Goal: Task Accomplishment & Management: Complete application form

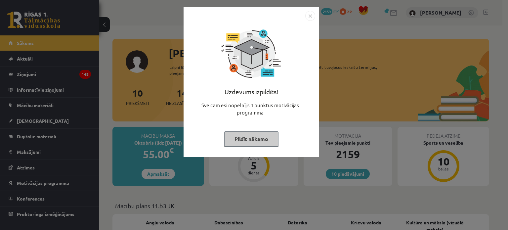
click at [309, 16] on img "Close" at bounding box center [310, 16] width 10 height 10
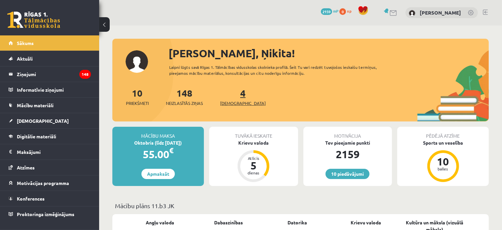
click at [228, 104] on span "[DEMOGRAPHIC_DATA]" at bounding box center [243, 103] width 46 height 7
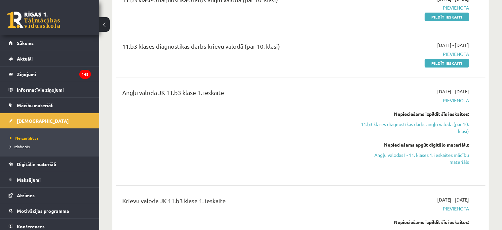
scroll to position [66, 0]
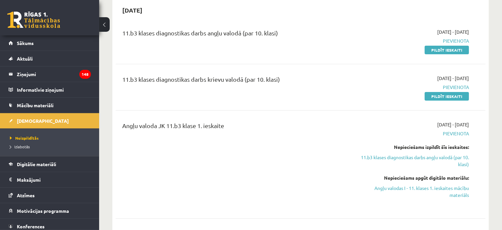
drag, startPoint x: 292, startPoint y: 80, endPoint x: 126, endPoint y: 84, distance: 166.6
click at [126, 84] on div "11.b3 klases diagnostikas darbs krievu valodā (par 10. klasi)" at bounding box center [236, 81] width 228 height 12
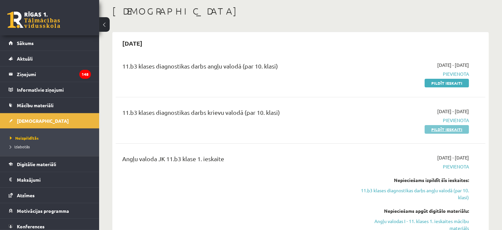
click at [447, 130] on link "Pildīt ieskaiti" at bounding box center [447, 129] width 44 height 9
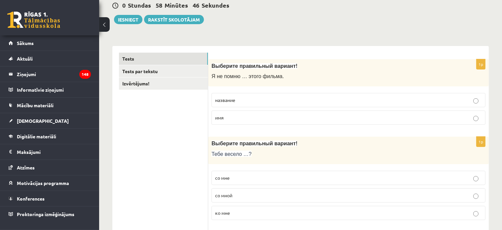
scroll to position [99, 0]
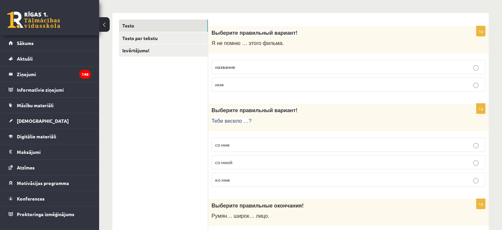
click at [232, 68] on span "название" at bounding box center [225, 67] width 20 height 6
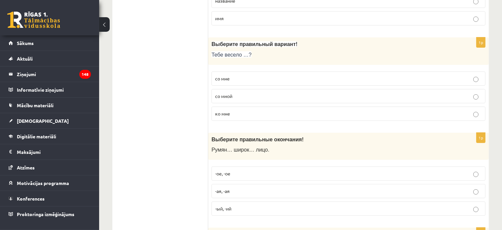
click at [231, 80] on p "со мне" at bounding box center [348, 78] width 267 height 7
click at [235, 94] on p "со мной" at bounding box center [348, 96] width 267 height 7
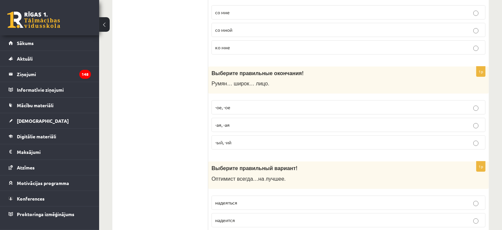
click at [230, 108] on span "-ое, -ое" at bounding box center [222, 107] width 15 height 6
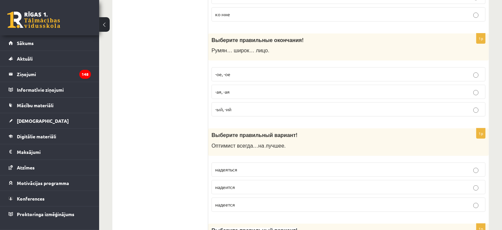
scroll to position [297, 0]
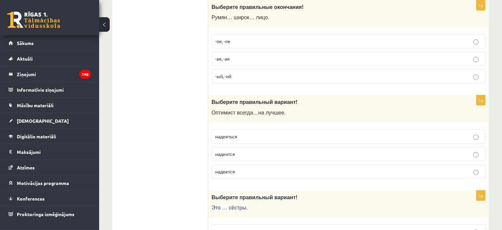
click at [232, 171] on span "надеется" at bounding box center [225, 171] width 20 height 6
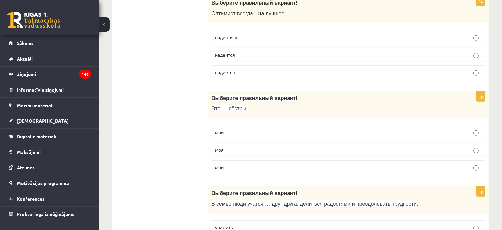
scroll to position [430, 0]
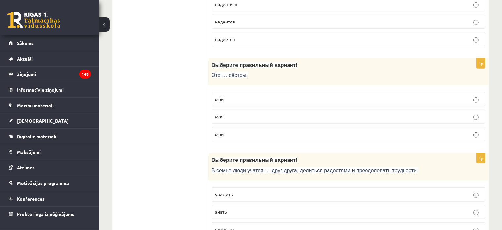
click at [226, 133] on p "мои" at bounding box center [348, 134] width 267 height 7
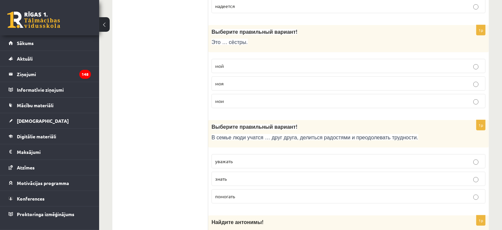
scroll to position [496, 0]
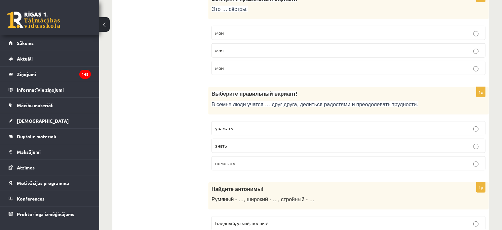
click at [244, 128] on p "уважать" at bounding box center [348, 128] width 267 height 7
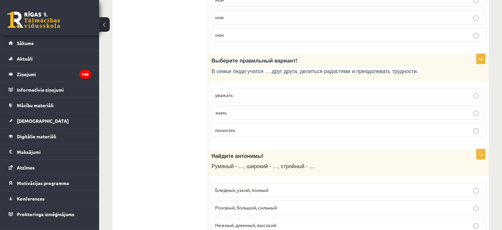
scroll to position [562, 0]
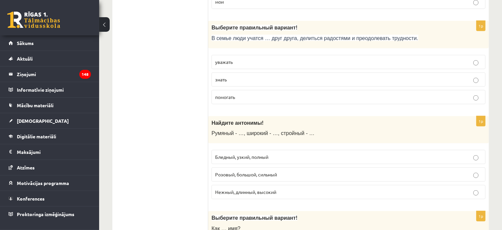
click at [281, 154] on p "Бледный, узкий, полный" at bounding box center [348, 156] width 267 height 7
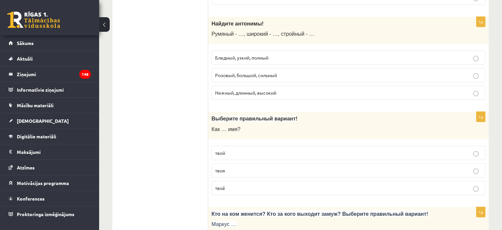
scroll to position [694, 0]
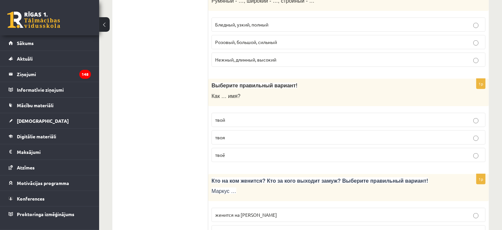
click at [228, 148] on label "твоё" at bounding box center [348, 155] width 274 height 14
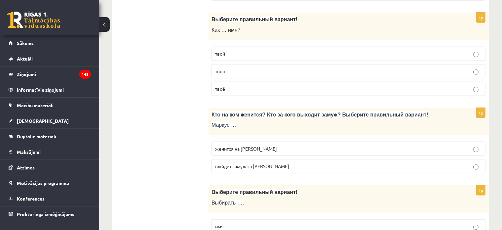
click at [263, 165] on p "выйдет замуж за Агнию" at bounding box center [348, 166] width 267 height 7
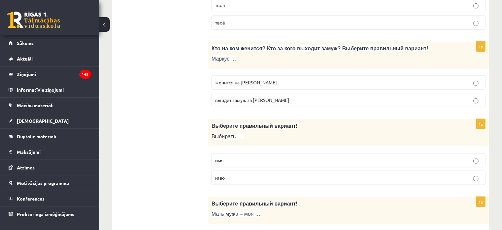
click at [249, 83] on label "женится на Агнии" at bounding box center [348, 82] width 274 height 14
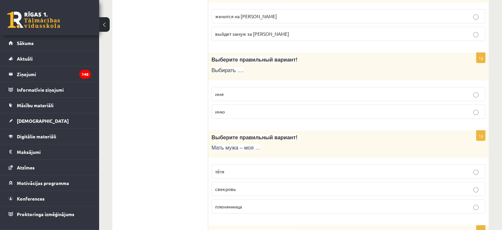
scroll to position [859, 0]
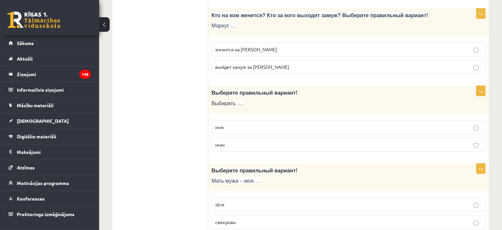
click at [232, 124] on p "имя" at bounding box center [348, 127] width 267 height 7
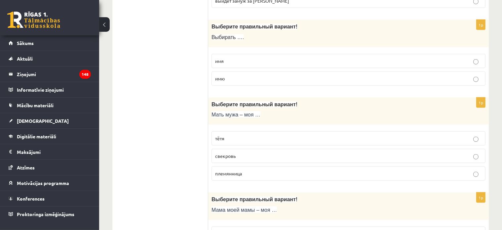
click at [238, 154] on p "свекровь" at bounding box center [348, 155] width 267 height 7
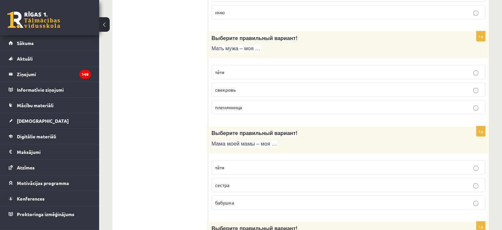
scroll to position [1024, 0]
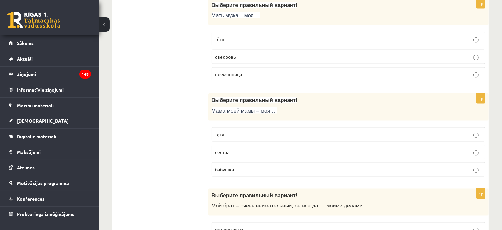
click at [229, 166] on span "бабушка" at bounding box center [224, 169] width 19 height 6
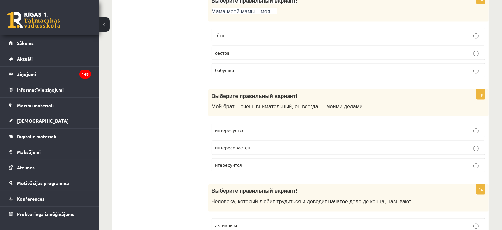
click at [249, 127] on p "интересуется" at bounding box center [348, 130] width 267 height 7
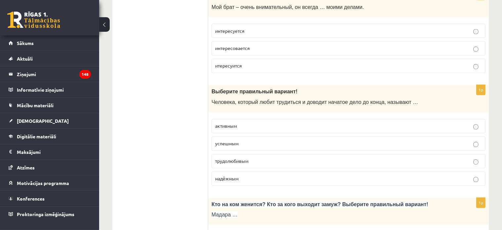
click at [248, 158] on span "трудолюбивым" at bounding box center [231, 161] width 33 height 6
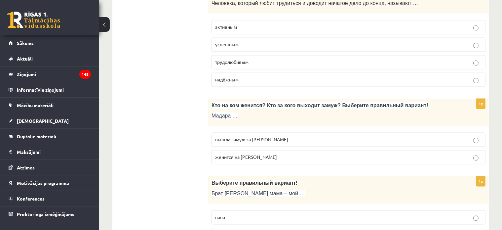
scroll to position [1355, 0]
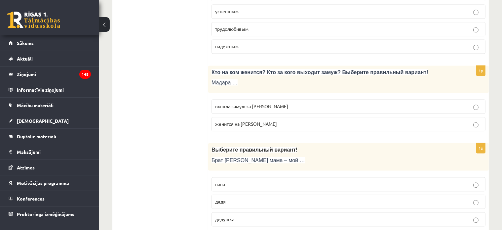
click at [261, 103] on p "вышла замуж за Марка" at bounding box center [348, 106] width 267 height 7
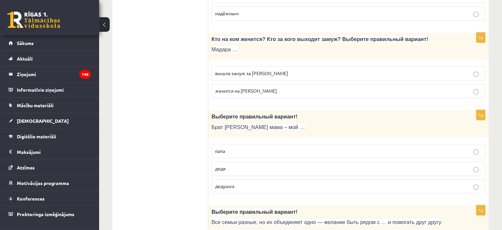
scroll to position [1421, 0]
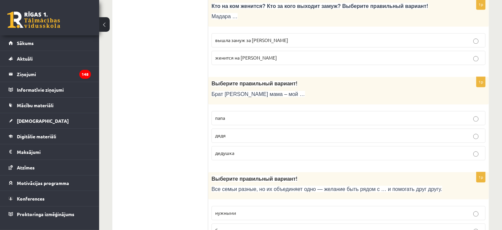
click at [227, 132] on p "дядя" at bounding box center [348, 135] width 267 height 7
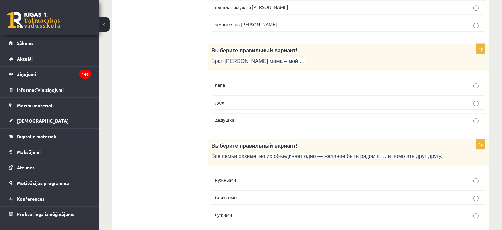
scroll to position [1520, 0]
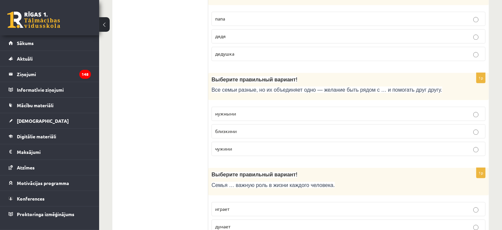
click at [241, 128] on p "близкими" at bounding box center [348, 131] width 267 height 7
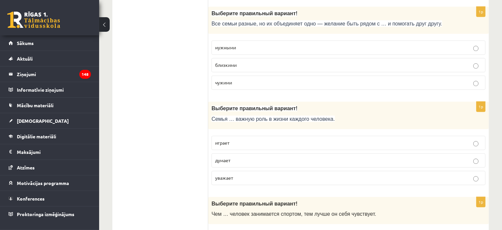
click at [229, 139] on p "играет" at bounding box center [348, 142] width 267 height 7
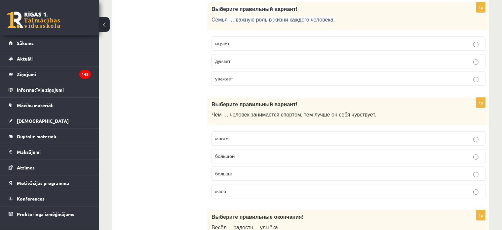
scroll to position [1718, 0]
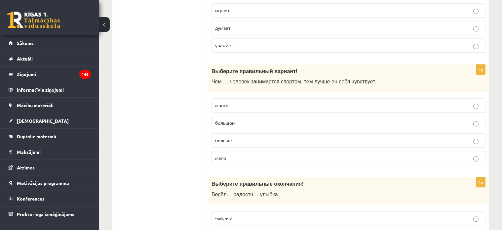
click at [237, 137] on p "больше" at bounding box center [348, 140] width 267 height 7
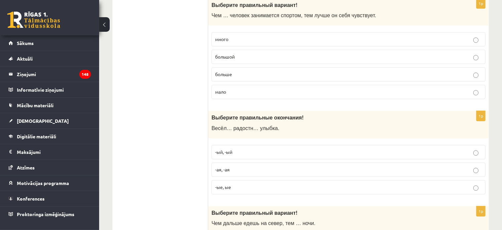
click at [246, 148] on p "-ый, -ый" at bounding box center [348, 151] width 267 height 7
click at [238, 166] on p "-ая, -ая" at bounding box center [348, 169] width 267 height 7
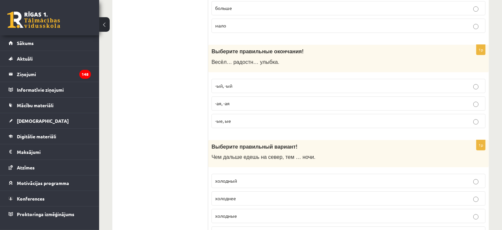
scroll to position [1883, 0]
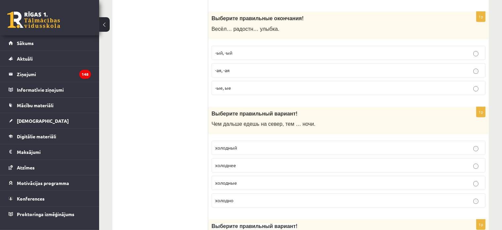
click at [227, 162] on span "холоднее" at bounding box center [225, 165] width 21 height 6
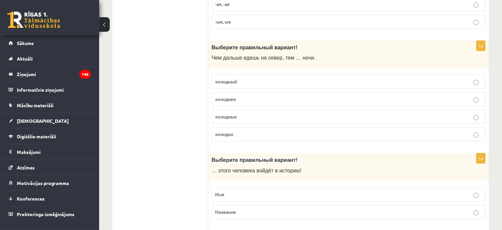
scroll to position [2015, 0]
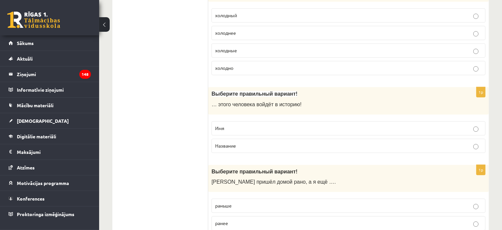
click at [247, 123] on label "Имя" at bounding box center [348, 128] width 274 height 14
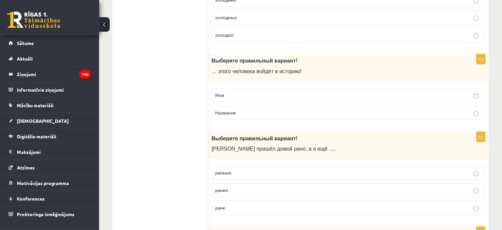
scroll to position [2082, 0]
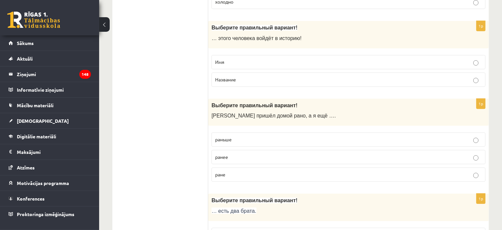
click at [241, 135] on label "раньше" at bounding box center [348, 139] width 274 height 14
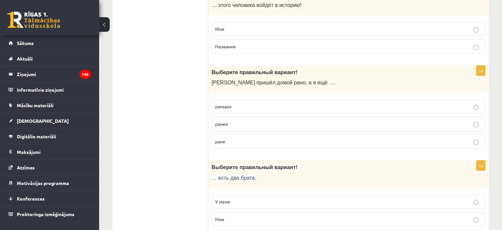
scroll to position [2143, 0]
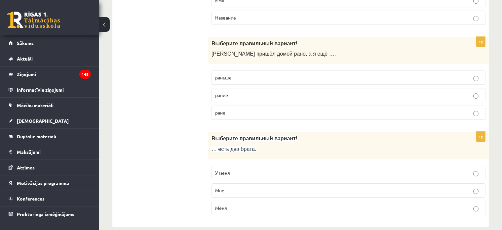
click at [236, 169] on p "У меня" at bounding box center [348, 172] width 267 height 7
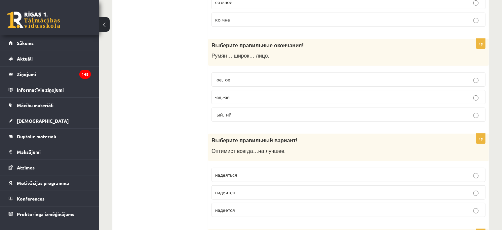
scroll to position [0, 0]
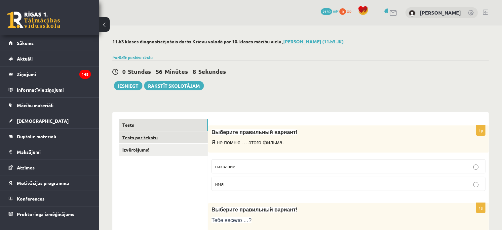
click at [131, 140] on link "Tests par tekstu" at bounding box center [163, 137] width 89 height 12
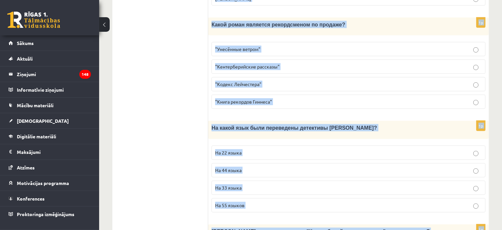
scroll to position [661, 0]
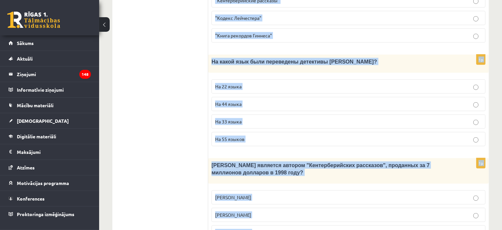
drag, startPoint x: 214, startPoint y: 88, endPoint x: 386, endPoint y: 204, distance: 207.8
copy form "Прочитайте текст «Интересные факты о книгах», выберите правильный вариант! Инте…"
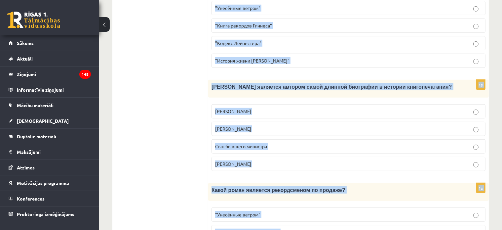
scroll to position [264, 0]
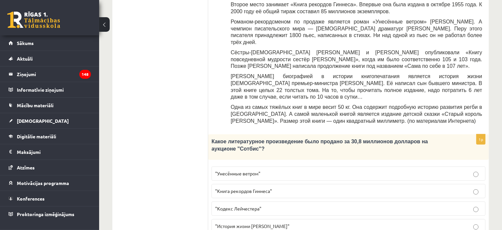
click at [274, 201] on label ""Кодекс Лейчестера"" at bounding box center [348, 208] width 274 height 14
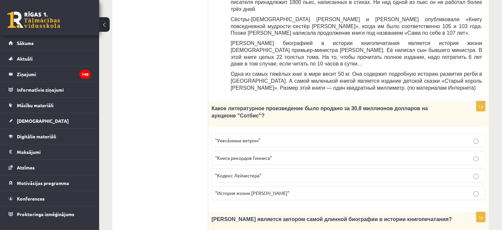
scroll to position [396, 0]
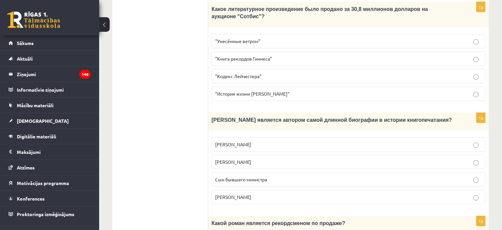
click at [240, 176] on span "Сын бывшего министра" at bounding box center [241, 179] width 52 height 6
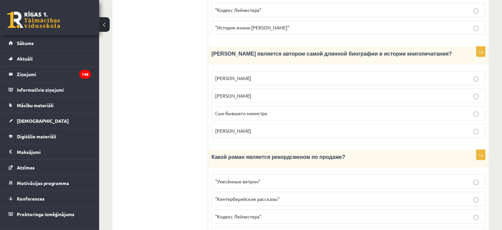
click at [246, 178] on span ""Унесённые ветром"" at bounding box center [237, 181] width 45 height 6
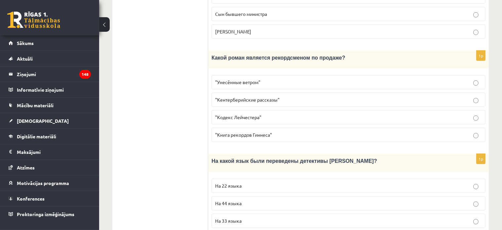
scroll to position [595, 0]
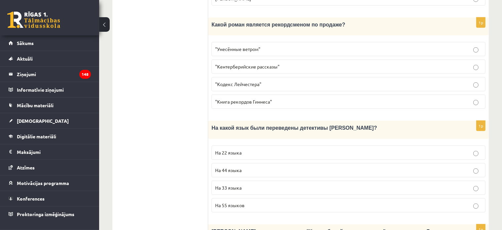
click at [231, 167] on span "На 44 языка" at bounding box center [228, 170] width 26 height 6
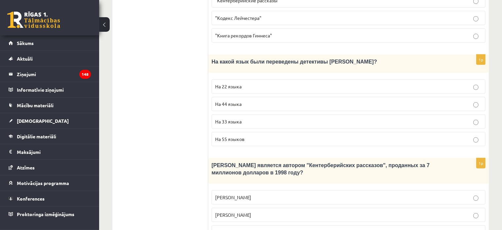
click at [244, 225] on label "Джефри Чосер" at bounding box center [348, 232] width 274 height 14
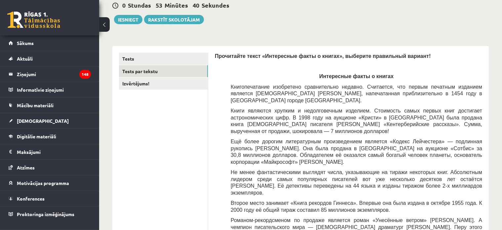
scroll to position [33, 0]
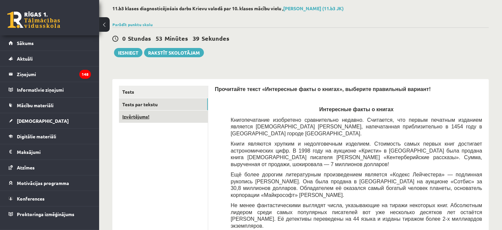
click at [141, 114] on link "Izvērtējums!" at bounding box center [163, 116] width 89 height 12
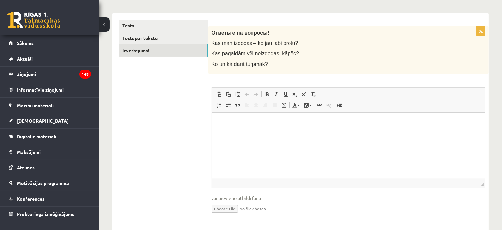
scroll to position [0, 0]
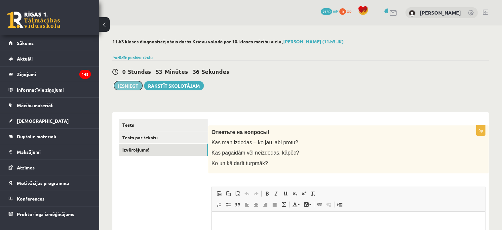
click at [128, 88] on button "Iesniegt" at bounding box center [128, 85] width 28 height 9
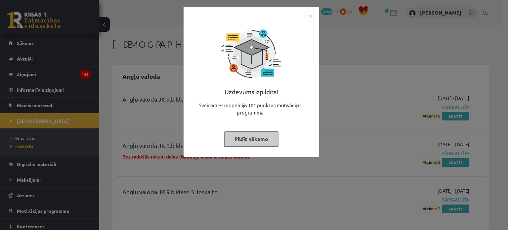
click at [308, 17] on img "Close" at bounding box center [310, 16] width 10 height 10
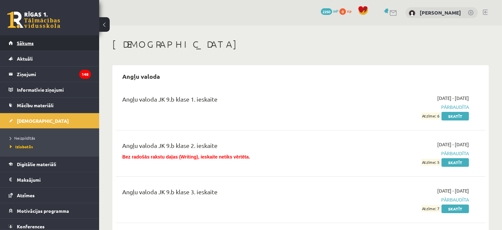
click at [26, 44] on span "Sākums" at bounding box center [25, 43] width 17 height 6
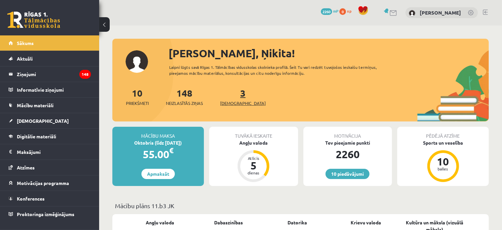
click at [235, 103] on span "[DEMOGRAPHIC_DATA]" at bounding box center [243, 103] width 46 height 7
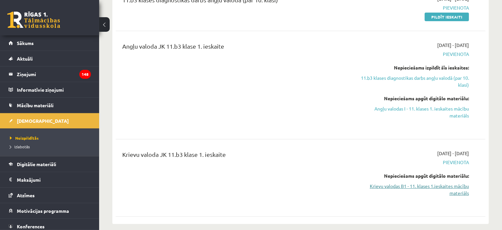
scroll to position [132, 0]
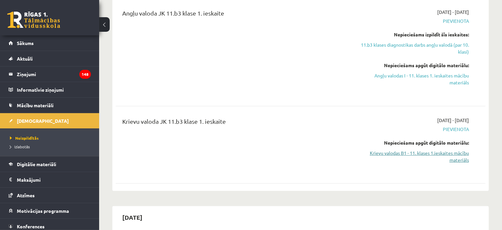
click at [392, 153] on link "Krievu valodas B1 - 11. klases 1.ieskaites mācību materiāls" at bounding box center [414, 156] width 109 height 14
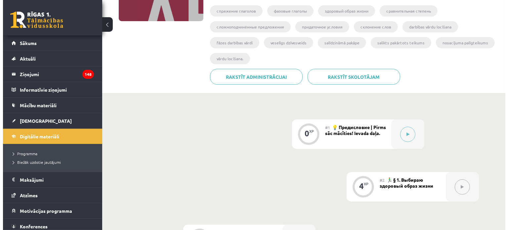
scroll to position [81, 0]
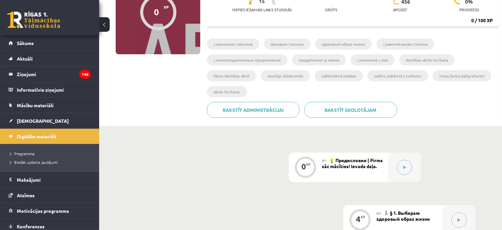
click at [350, 165] on span "💡 Предисловие | Pirms sāc mācīties! Ievada daļa." at bounding box center [352, 163] width 61 height 12
click at [399, 161] on button at bounding box center [404, 167] width 15 height 15
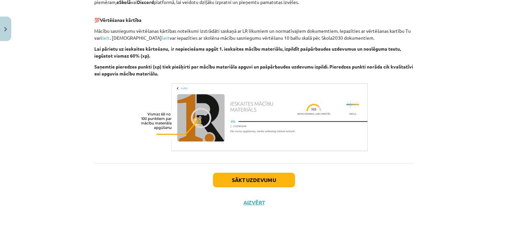
click at [278, 174] on button "Sākt uzdevumu" at bounding box center [254, 179] width 82 height 15
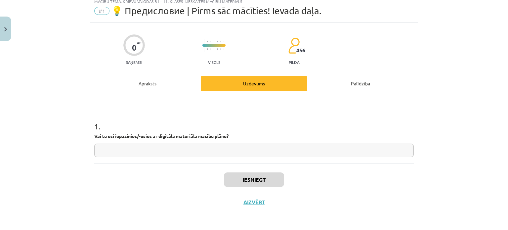
scroll to position [17, 0]
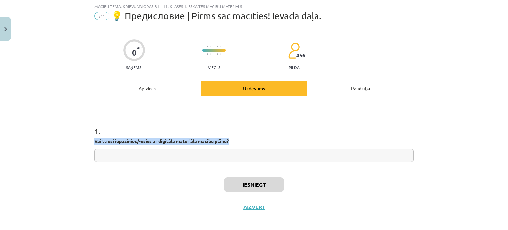
drag, startPoint x: 234, startPoint y: 139, endPoint x: 140, endPoint y: 152, distance: 94.8
click at [55, 137] on div "Mācību tēma: Krievu valodas b1 - 11. klases 1.ieskaites mācību materiāls #1 💡 П…" at bounding box center [254, 115] width 508 height 230
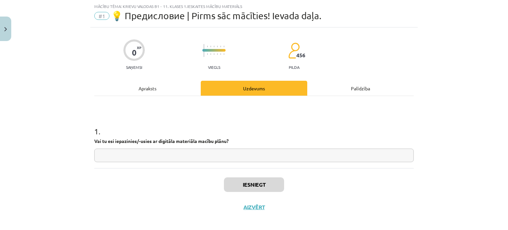
click at [148, 154] on input "text" at bounding box center [253, 155] width 319 height 14
type input "*"
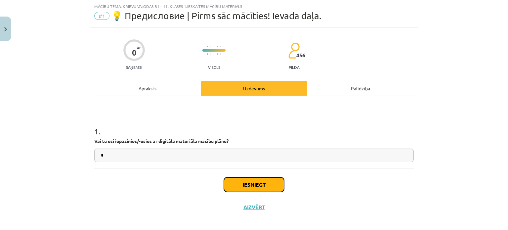
click at [246, 183] on button "Iesniegt" at bounding box center [254, 184] width 60 height 15
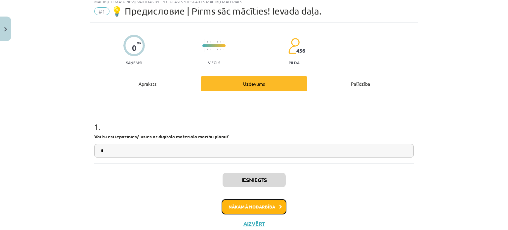
click at [263, 208] on button "Nākamā nodarbība" at bounding box center [253, 206] width 65 height 15
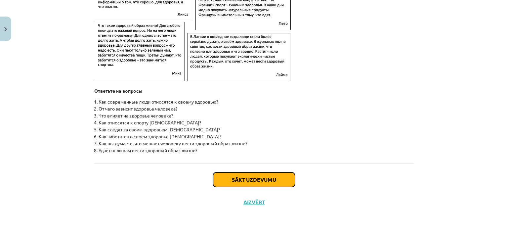
click at [240, 185] on button "Sākt uzdevumu" at bounding box center [254, 179] width 82 height 15
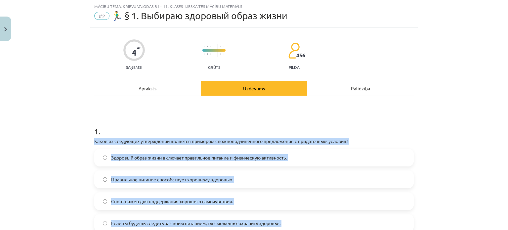
scroll to position [248, 0]
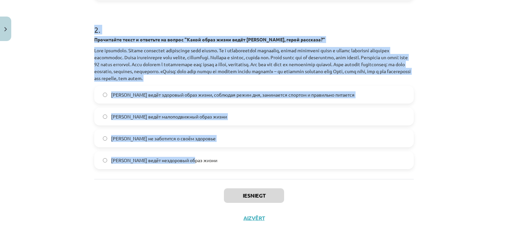
drag, startPoint x: 88, startPoint y: 140, endPoint x: 293, endPoint y: 165, distance: 206.7
click at [293, 165] on div "4 XP Saņemsi Grūts 456 pilda Apraksts Uzdevums Palīdzība 1 . Какое из следующих…" at bounding box center [253, 12] width 327 height 433
copy form "Какое из следующих утверждений является примером сложноподчиненного предложения…"
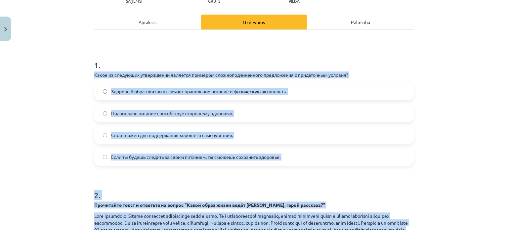
click at [61, 149] on div "Mācību tēma: Krievu valodas b1 - 11. klases 1.ieskaites mācību materiāls #2 🏃‍♂…" at bounding box center [254, 115] width 508 height 230
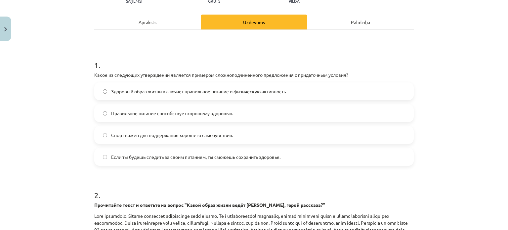
click at [133, 153] on span "Если ты будешь следить за своим питанием, ты сможешь сохранить здоровье." at bounding box center [195, 156] width 169 height 7
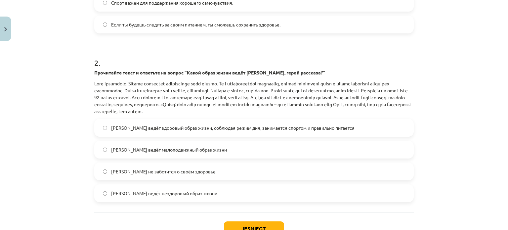
scroll to position [248, 0]
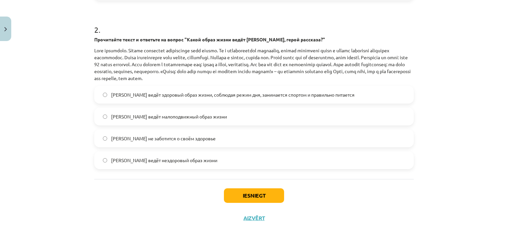
click at [146, 93] on span "Олег ведёт здоровый образ жизни, соблюдая режим дня, занимается спортом и прави…" at bounding box center [232, 94] width 243 height 7
click at [256, 190] on button "Iesniegt" at bounding box center [254, 195] width 60 height 15
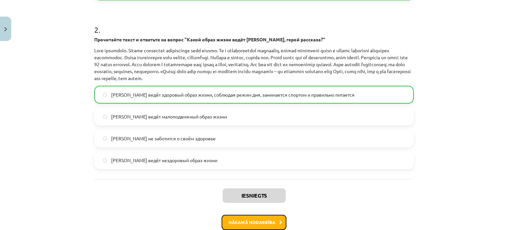
click at [245, 217] on button "Nākamā nodarbība" at bounding box center [253, 221] width 65 height 15
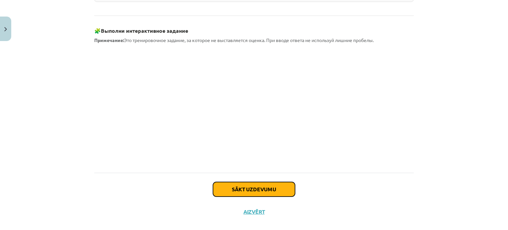
click at [229, 182] on button "Sākt uzdevumu" at bounding box center [254, 189] width 82 height 15
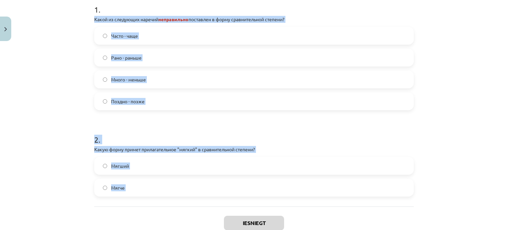
scroll to position [192, 0]
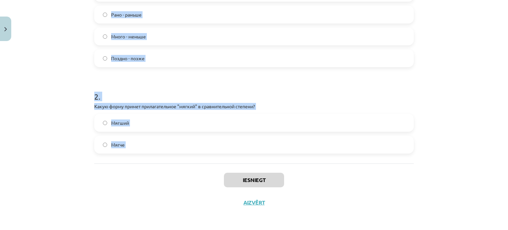
drag, startPoint x: 88, startPoint y: 115, endPoint x: 190, endPoint y: 168, distance: 114.5
click at [190, 168] on div "4 XP Saņemsi Grūts 456 pilda Apraksts Uzdevums Palīdzība 1 . Какой из следующих…" at bounding box center [253, 38] width 327 height 351
copy form "Какой из следующих наречий неправильно поставлен в форму сравнительной степени?…"
click at [143, 24] on div "Часто - чаще Рано - раньше Много - меньше Поздно - позже" at bounding box center [253, 25] width 319 height 83
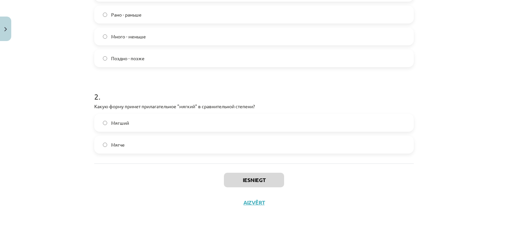
click at [143, 36] on span "Много - меньше" at bounding box center [128, 36] width 35 height 7
click at [132, 125] on label "Мягший" at bounding box center [254, 122] width 318 height 17
click at [163, 143] on label "Мягче" at bounding box center [254, 144] width 318 height 17
click at [235, 173] on button "Iesniegt" at bounding box center [254, 179] width 60 height 15
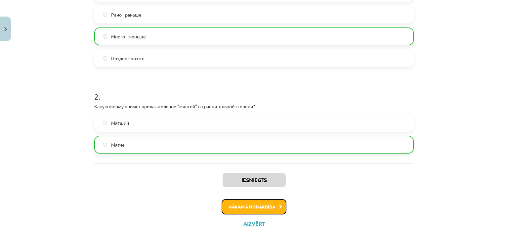
click at [255, 204] on button "Nākamā nodarbība" at bounding box center [253, 206] width 65 height 15
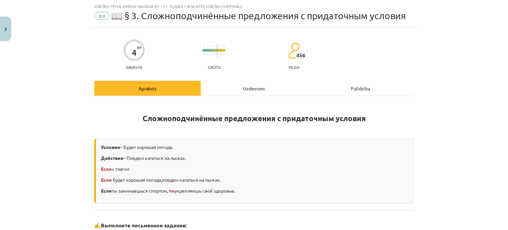
scroll to position [207, 0]
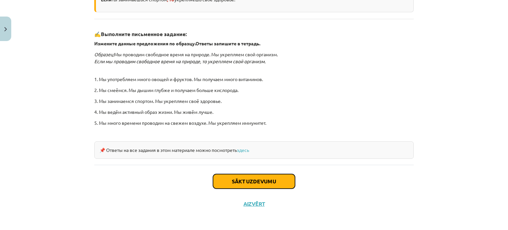
click at [235, 174] on button "Sākt uzdevumu" at bounding box center [254, 181] width 82 height 15
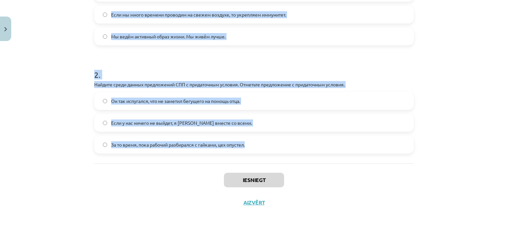
scroll to position [49, 0]
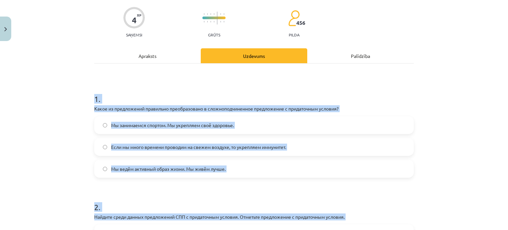
drag, startPoint x: 251, startPoint y: 156, endPoint x: 72, endPoint y: 100, distance: 187.5
click at [72, 100] on div "Mācību tēma: Krievu valodas b1 - 11. klases 1.ieskaites mācību materiāls #4 📖 §…" at bounding box center [254, 115] width 508 height 230
copy form "1 . Какое из предложений правильно преобразовано в сложноподчиненное предложени…"
click at [139, 149] on span "Если мы много времени проводим на свежем воздухе, то укрепляем иммунитет." at bounding box center [198, 146] width 175 height 7
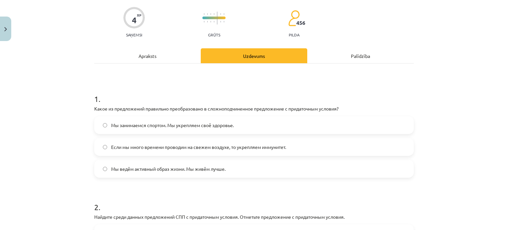
scroll to position [148, 0]
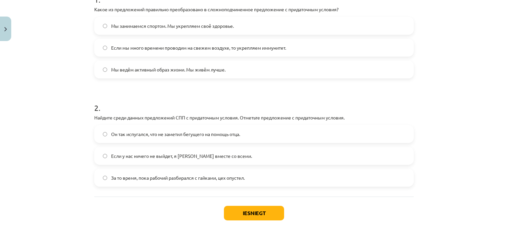
click at [178, 161] on label "Если у нас ничего не выйдет, я уеду вместе со всеми." at bounding box center [254, 155] width 318 height 17
click at [249, 208] on button "Iesniegt" at bounding box center [254, 213] width 60 height 15
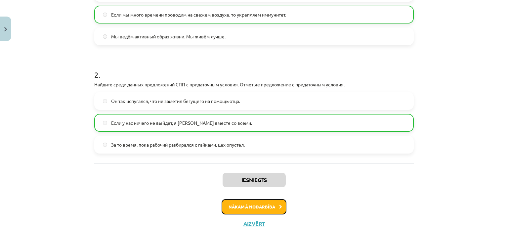
click at [243, 207] on button "Nākamā nodarbība" at bounding box center [253, 206] width 65 height 15
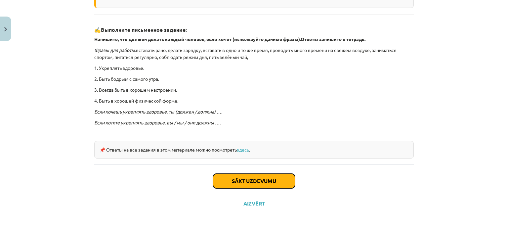
click at [264, 181] on button "Sākt uzdevumu" at bounding box center [254, 180] width 82 height 15
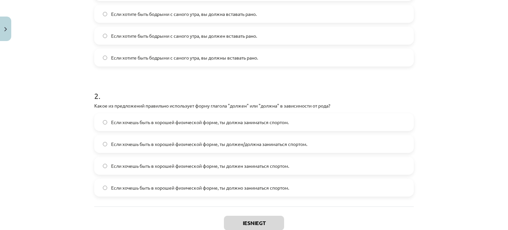
scroll to position [50, 0]
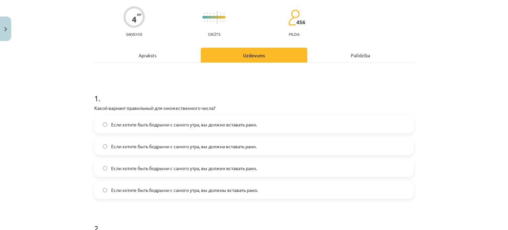
click at [226, 194] on label "Если хотите быть бодрыми с самого утра, вы должны вставать рано." at bounding box center [254, 189] width 318 height 17
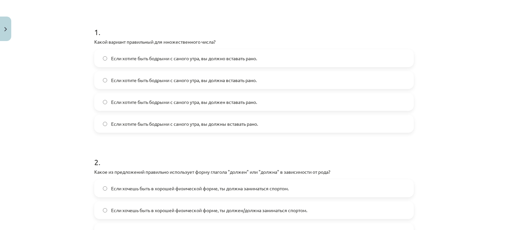
scroll to position [182, 0]
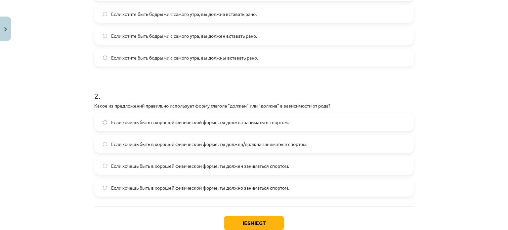
click at [237, 145] on span "Если хочешь быть в хорошей физической форме, ты должен/должна заниматься спорто…" at bounding box center [209, 143] width 196 height 7
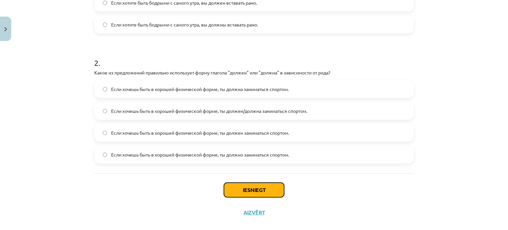
click at [240, 191] on button "Iesniegt" at bounding box center [254, 189] width 60 height 15
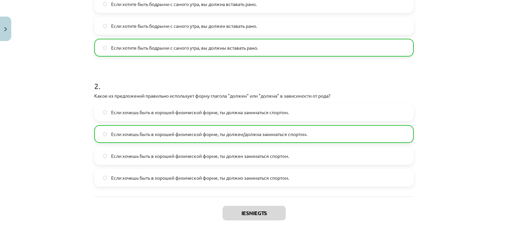
scroll to position [245, 0]
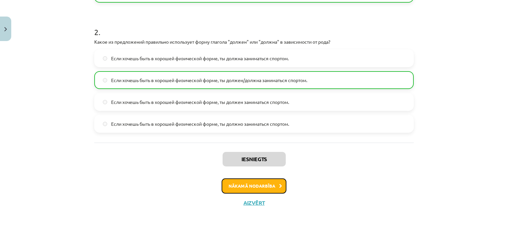
click at [248, 183] on button "Nākamā nodarbība" at bounding box center [253, 185] width 65 height 15
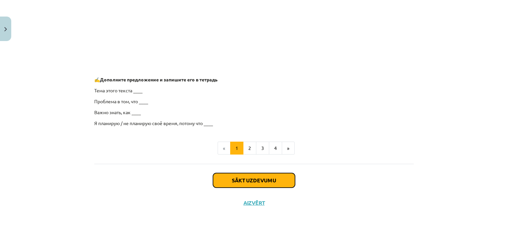
click at [253, 181] on button "Sākt uzdevumu" at bounding box center [254, 180] width 82 height 15
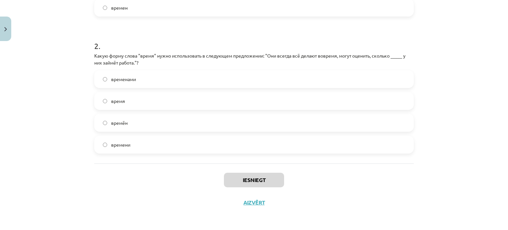
scroll to position [66, 0]
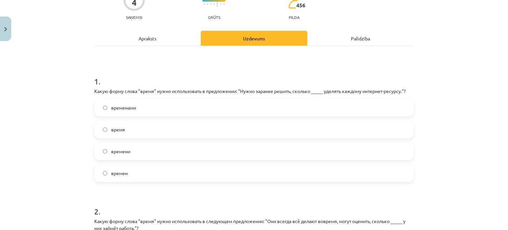
click at [131, 151] on label "времени" at bounding box center [254, 151] width 318 height 17
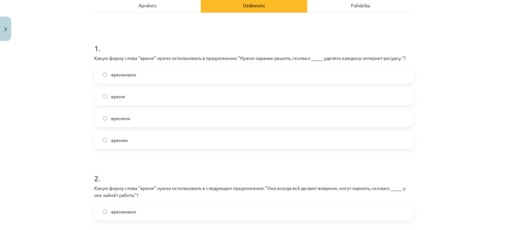
scroll to position [199, 0]
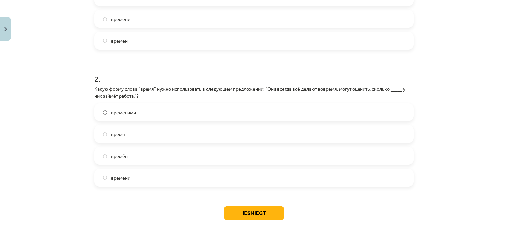
click at [128, 180] on label "времени" at bounding box center [254, 177] width 318 height 17
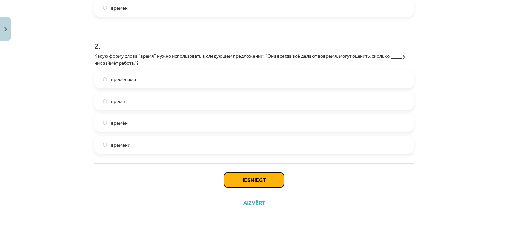
click at [254, 183] on button "Iesniegt" at bounding box center [254, 179] width 60 height 15
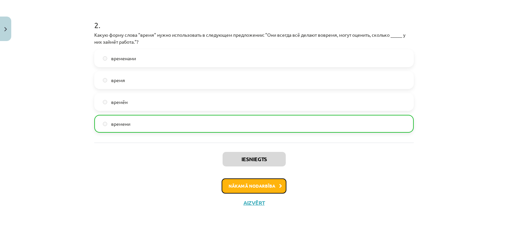
click at [259, 187] on button "Nākamā nodarbība" at bounding box center [253, 185] width 65 height 15
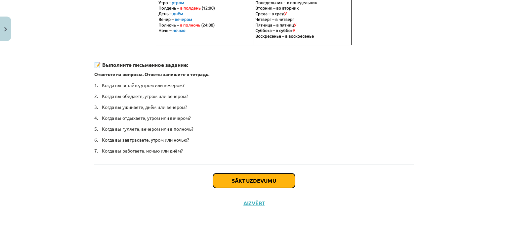
click at [258, 175] on button "Sākt uzdevumu" at bounding box center [254, 180] width 82 height 15
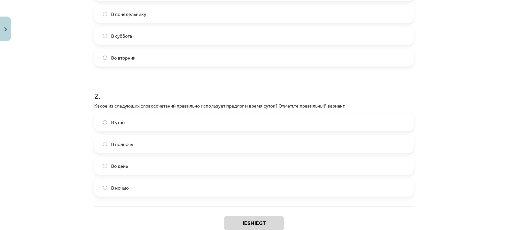
scroll to position [116, 0]
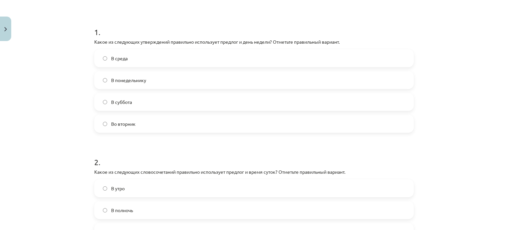
click at [128, 125] on span "Во вторник" at bounding box center [123, 123] width 24 height 7
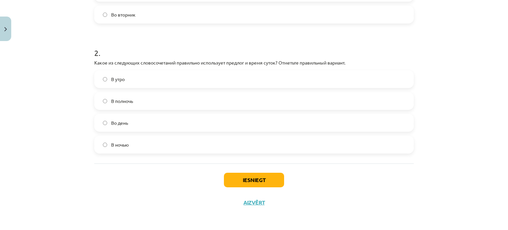
click at [133, 102] on label "В полночь" at bounding box center [254, 101] width 318 height 17
click at [242, 176] on button "Iesniegt" at bounding box center [254, 179] width 60 height 15
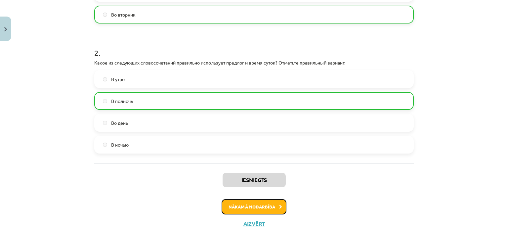
click at [245, 211] on button "Nākamā nodarbība" at bounding box center [253, 206] width 65 height 15
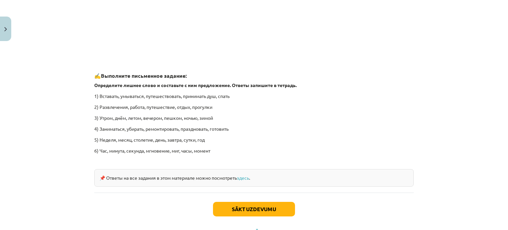
scroll to position [843, 0]
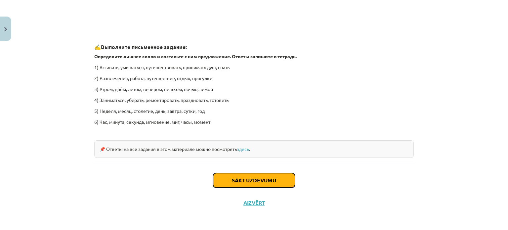
click at [241, 180] on button "Sākt uzdevumu" at bounding box center [254, 180] width 82 height 15
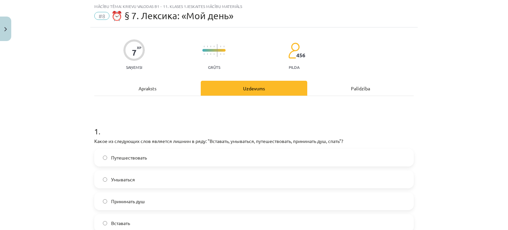
scroll to position [83, 0]
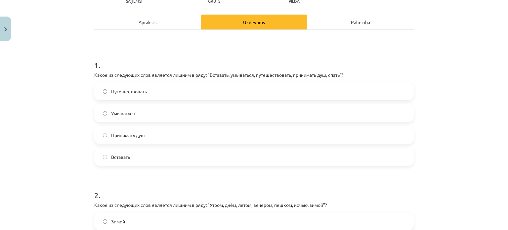
click at [99, 90] on label "Путешествовать" at bounding box center [254, 91] width 318 height 17
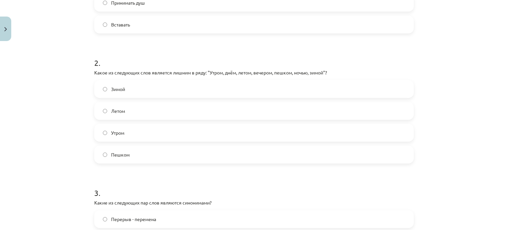
click at [105, 156] on label "Пешком" at bounding box center [254, 154] width 318 height 17
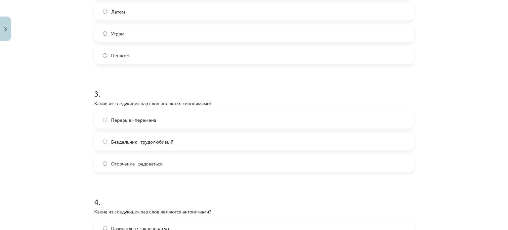
scroll to position [347, 0]
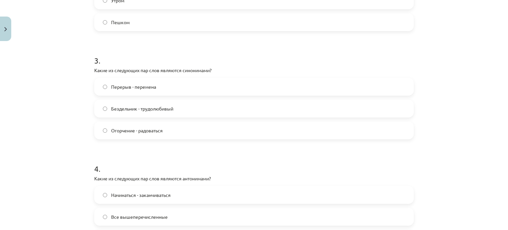
click at [160, 82] on label "Перерыв - перемена" at bounding box center [254, 86] width 318 height 17
click at [128, 108] on span "Бездельник - трудолюбивый" at bounding box center [142, 108] width 62 height 7
click at [148, 88] on span "Перерыв - перемена" at bounding box center [133, 86] width 45 height 7
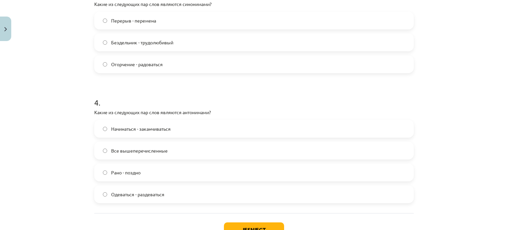
scroll to position [446, 0]
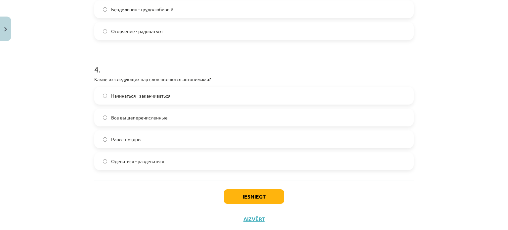
click at [155, 100] on label "Начинаться - заканчиваться" at bounding box center [254, 95] width 318 height 17
click at [142, 123] on label "Все вышеперечисленные" at bounding box center [254, 117] width 318 height 17
click at [247, 188] on div "Iesniegt Aizvērt" at bounding box center [253, 203] width 319 height 46
click at [247, 195] on button "Iesniegt" at bounding box center [254, 196] width 60 height 15
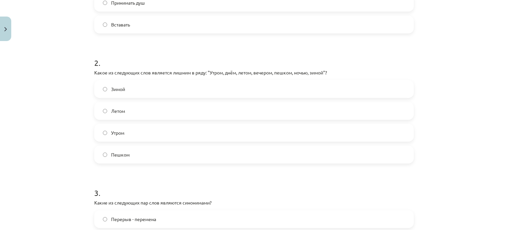
scroll to position [116, 0]
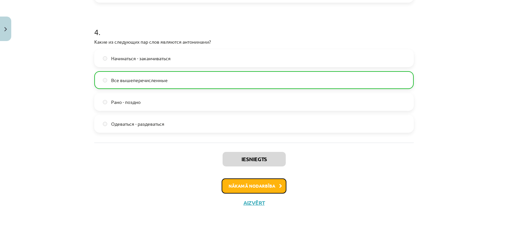
click at [263, 186] on button "Nākamā nodarbība" at bounding box center [253, 185] width 65 height 15
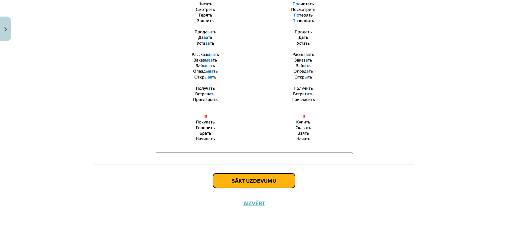
click at [253, 179] on button "Sākt uzdevumu" at bounding box center [254, 180] width 82 height 15
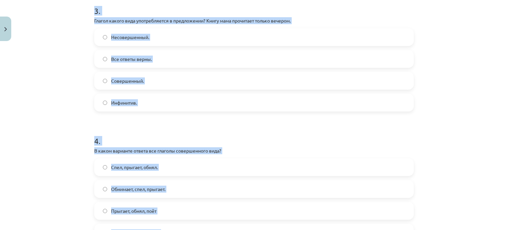
scroll to position [484, 0]
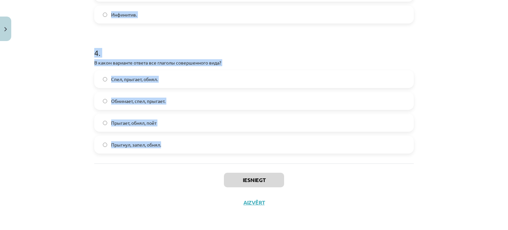
drag, startPoint x: 87, startPoint y: 22, endPoint x: 176, endPoint y: 161, distance: 164.9
click at [176, 161] on div "Mācību tēma: Krievu valodas b1 - 11. klases 1.ieskaites mācību materiāls #9 📖 §…" at bounding box center [254, 115] width 508 height 230
copy form "Глагол какого вида употребляется в предложении? Снег выпал только в конце декаб…"
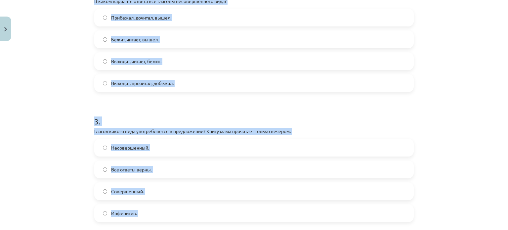
scroll to position [88, 0]
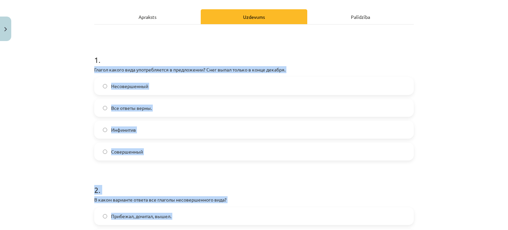
click at [129, 145] on label "Совершенный" at bounding box center [254, 151] width 318 height 17
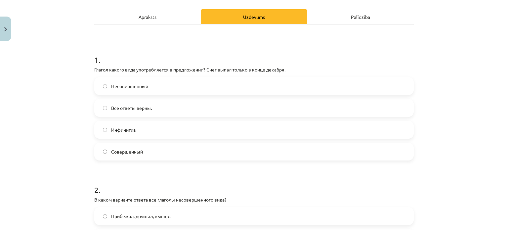
scroll to position [187, 0]
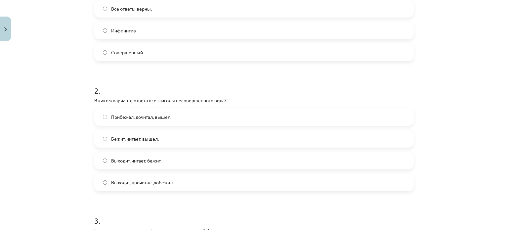
click at [133, 161] on span "Выходит, читает, бежит." at bounding box center [136, 160] width 50 height 7
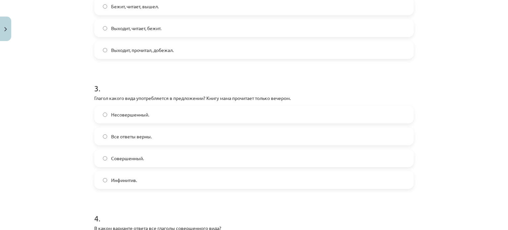
click at [119, 157] on span "Совершенный." at bounding box center [127, 158] width 33 height 7
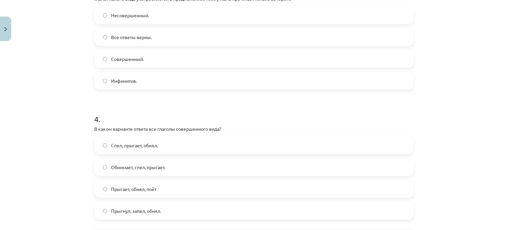
scroll to position [484, 0]
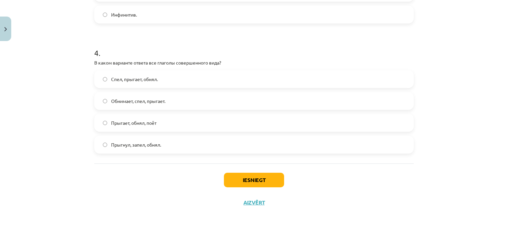
click at [159, 146] on label "Прыгнул, запел, обнял." at bounding box center [254, 144] width 318 height 17
click at [235, 178] on button "Iesniegt" at bounding box center [254, 179] width 60 height 15
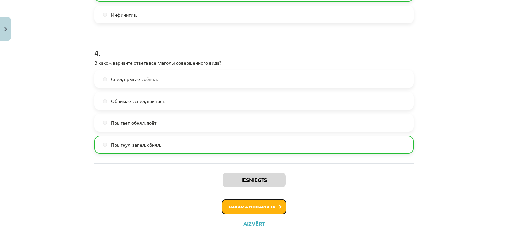
click at [259, 207] on button "Nākamā nodarbība" at bounding box center [253, 206] width 65 height 15
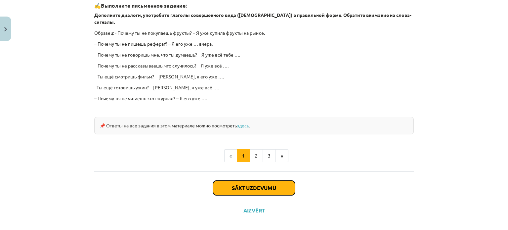
click at [228, 180] on button "Sākt uzdevumu" at bounding box center [254, 187] width 82 height 15
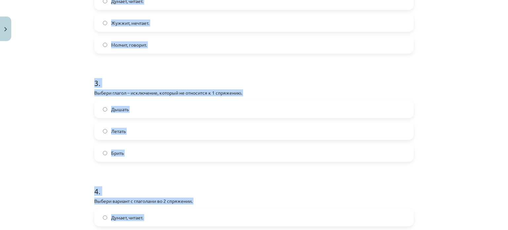
scroll to position [380, 0]
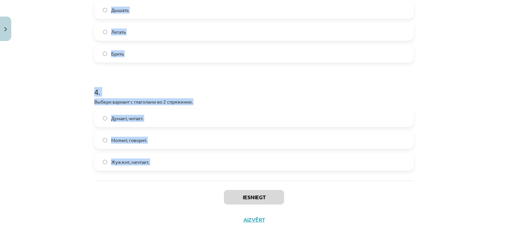
drag, startPoint x: 89, startPoint y: 137, endPoint x: 189, endPoint y: 184, distance: 110.7
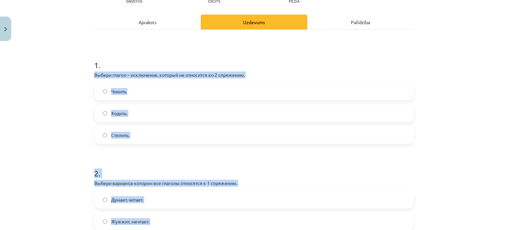
scroll to position [50, 0]
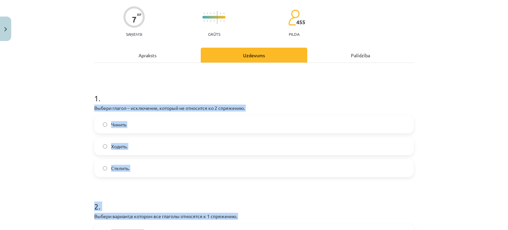
click at [64, 140] on div "Mācību tēma: Krievu valodas b1 - 11. klases 1.ieskaites mācību materiāls #10 📖 …" at bounding box center [254, 115] width 508 height 230
click at [71, 119] on div "Mācību tēma: Krievu valodas b1 - 11. klases 1.ieskaites mācību materiāls #10 📖 …" at bounding box center [254, 115] width 508 height 230
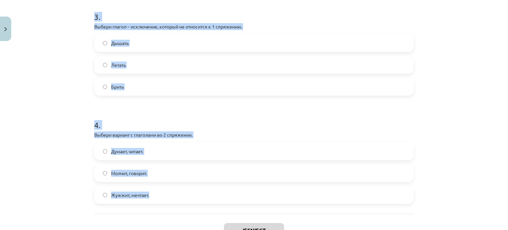
scroll to position [397, 0]
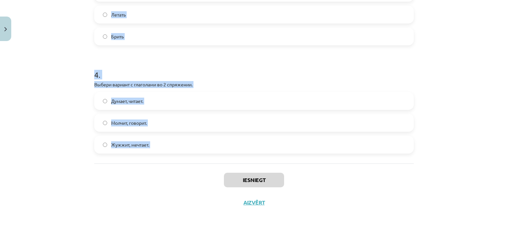
drag, startPoint x: 86, startPoint y: 107, endPoint x: 224, endPoint y: 165, distance: 149.9
click at [224, 165] on div "Mācību tēma: Krievu valodas b1 - 11. klases 1.ieskaites mācību materiāls #10 📖 …" at bounding box center [254, 115] width 508 height 230
copy form "Выбери глагол – исключение, который не относится ко 2 спряжению. Чинить Ходить.…"
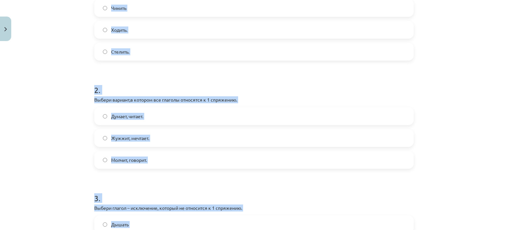
scroll to position [34, 0]
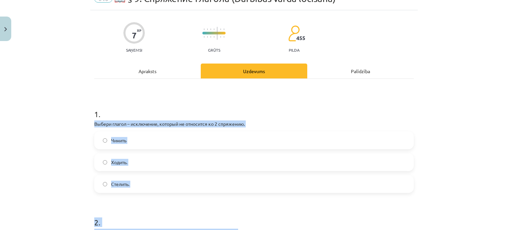
click at [122, 161] on span "Ходить." at bounding box center [119, 162] width 16 height 7
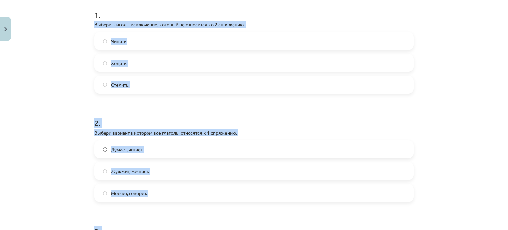
click at [173, 109] on h1 "2 ." at bounding box center [253, 117] width 319 height 20
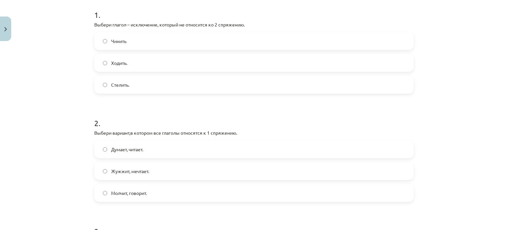
click at [147, 144] on label "Думает, читает." at bounding box center [254, 149] width 318 height 17
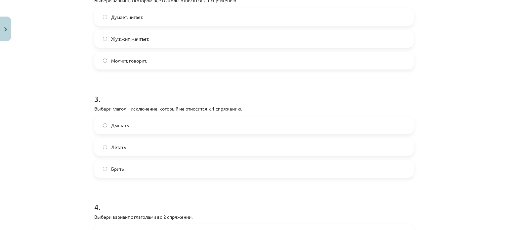
click at [107, 166] on label "Брить" at bounding box center [254, 168] width 318 height 17
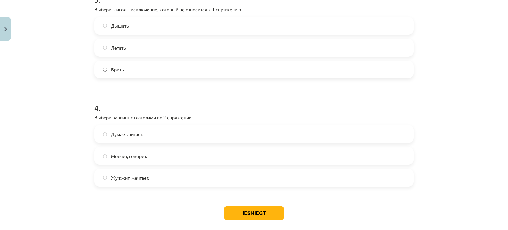
click at [146, 156] on label "Молчит, говорит." at bounding box center [254, 155] width 318 height 17
click at [244, 209] on button "Iesniegt" at bounding box center [254, 213] width 60 height 15
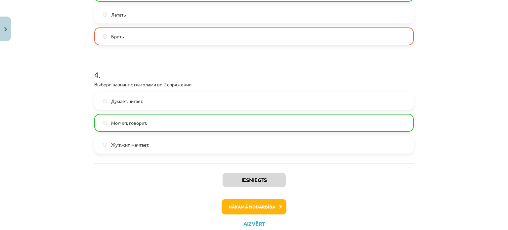
scroll to position [298, 0]
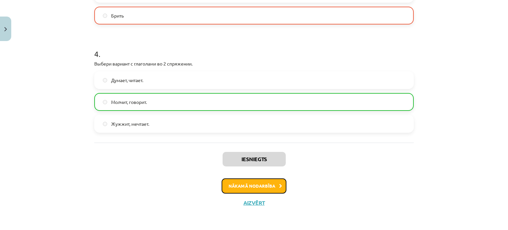
click at [243, 182] on button "Nākamā nodarbība" at bounding box center [253, 185] width 65 height 15
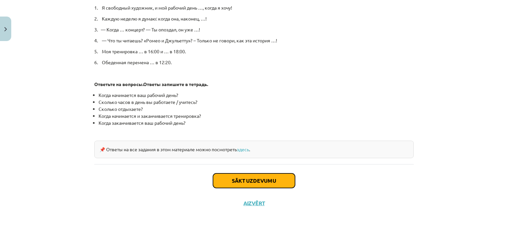
click at [244, 182] on button "Sākt uzdevumu" at bounding box center [254, 180] width 82 height 15
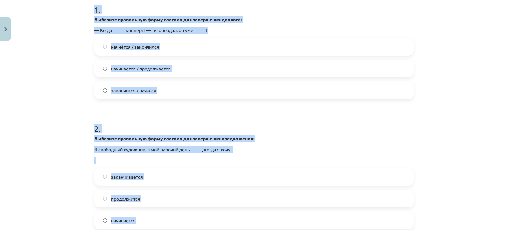
scroll to position [215, 0]
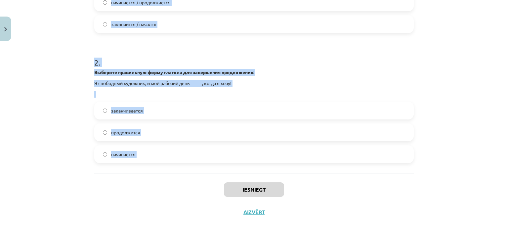
drag, startPoint x: 90, startPoint y: 140, endPoint x: 224, endPoint y: 177, distance: 139.5
click at [224, 177] on div "4 XP Saņemsi Grūts 455 pilda Apraksts Uzdevums Palīdzība 1 . Выберите правильну…" at bounding box center [253, 31] width 327 height 383
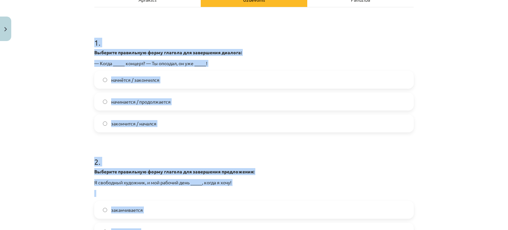
click at [59, 112] on div "Mācību tēma: Krievu valodas b1 - 11. klases 1.ieskaites mācību materiāls #11 📖 …" at bounding box center [254, 115] width 508 height 230
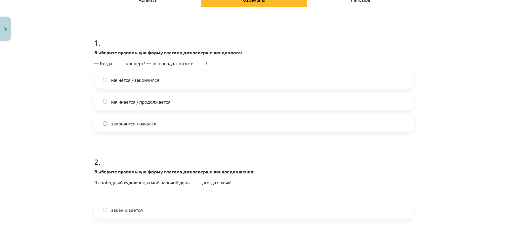
click at [157, 83] on label "начнётся / закончился" at bounding box center [254, 79] width 318 height 17
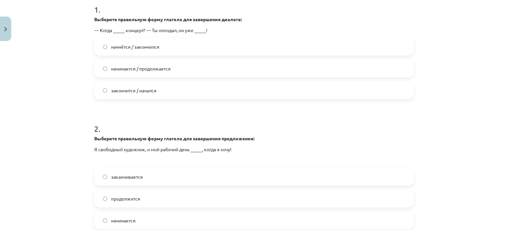
click at [149, 180] on label "заканчивается" at bounding box center [254, 176] width 318 height 17
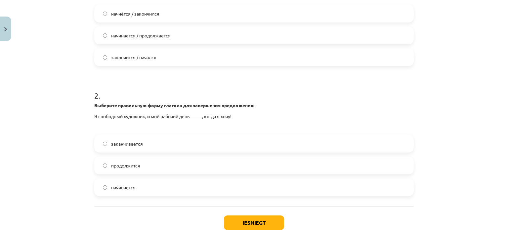
click at [241, 214] on div "Iesniegt Aizvērt" at bounding box center [253, 229] width 319 height 46
click at [243, 217] on button "Iesniegt" at bounding box center [254, 222] width 60 height 15
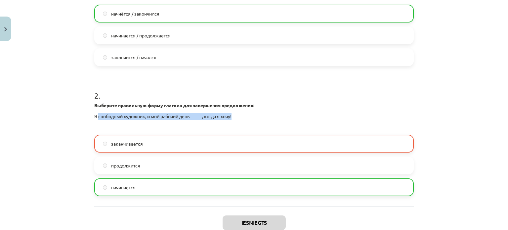
drag, startPoint x: 95, startPoint y: 117, endPoint x: 237, endPoint y: 117, distance: 141.4
click at [237, 117] on p "Я свободный художник, и мой рабочий день _____, когда я хочу!" at bounding box center [253, 116] width 319 height 7
click at [242, 118] on p "Я свободный художник, и мой рабочий день _____, когда я хочу!" at bounding box center [253, 116] width 319 height 7
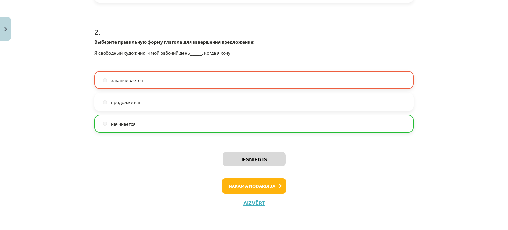
click at [135, 164] on div "Iesniegts Nākamā nodarbība Aizvērt" at bounding box center [253, 175] width 319 height 67
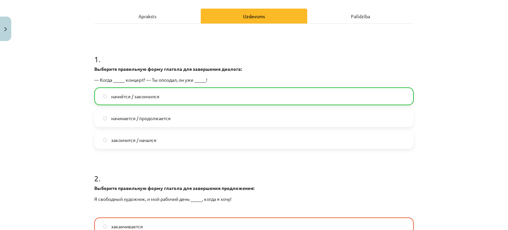
scroll to position [231, 0]
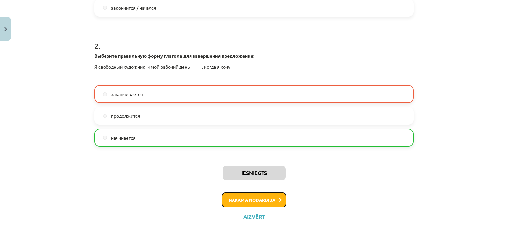
click at [268, 200] on button "Nākamā nodarbība" at bounding box center [253, 199] width 65 height 15
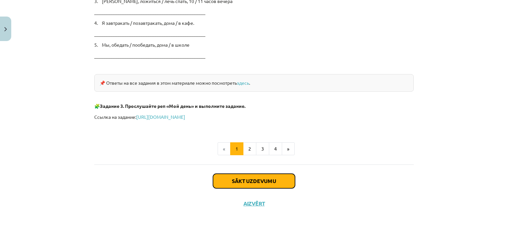
click at [244, 177] on button "Sākt uzdevumu" at bounding box center [254, 180] width 82 height 15
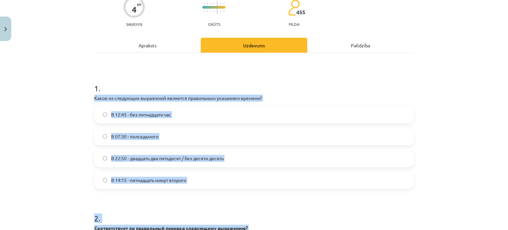
scroll to position [225, 0]
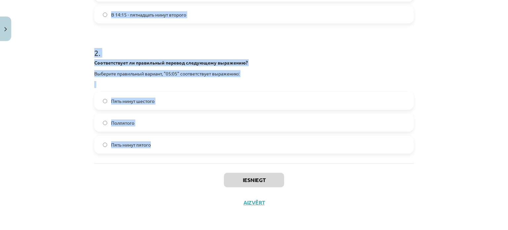
drag, startPoint x: 87, startPoint y: 100, endPoint x: 183, endPoint y: 157, distance: 111.7
click at [183, 157] on div "Mācību tēma: Krievu valodas b1 - 11. klases 1.ieskaites mācību materiāls #12 ⏰ …" at bounding box center [254, 115] width 508 height 230
copy form "Какое из следующих выражений является правильным указанием времени? В 12:45 - б…"
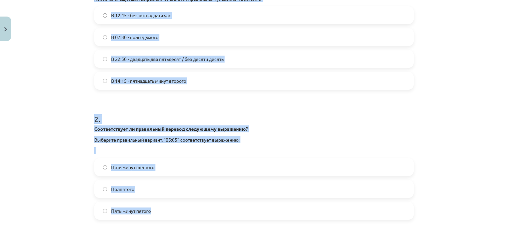
scroll to position [126, 0]
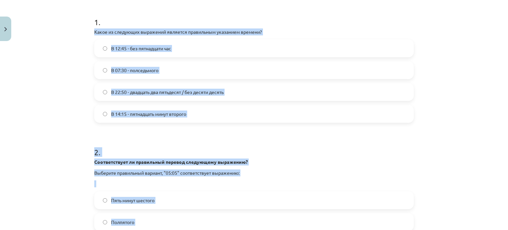
click at [124, 109] on label "В 14:15 - пятнадцать минут второго" at bounding box center [254, 113] width 318 height 17
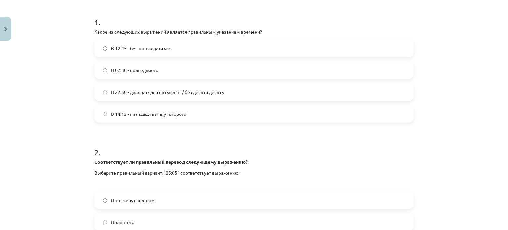
scroll to position [192, 0]
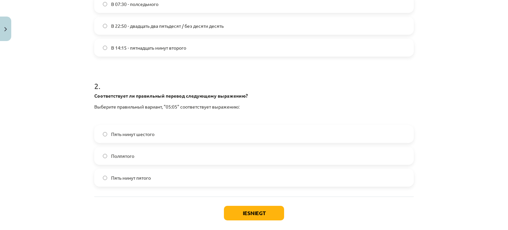
click at [147, 178] on span "Пять минут пятого" at bounding box center [131, 177] width 40 height 7
click at [140, 125] on div "Пять минут шестого" at bounding box center [253, 134] width 319 height 18
click at [141, 128] on label "Пять минут шестого" at bounding box center [254, 134] width 318 height 17
click at [183, 134] on label "Пять минут шестого" at bounding box center [254, 134] width 318 height 17
click at [244, 212] on button "Iesniegt" at bounding box center [254, 213] width 60 height 15
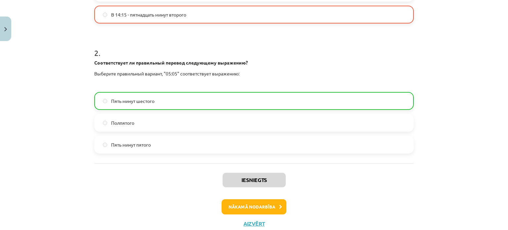
scroll to position [245, 0]
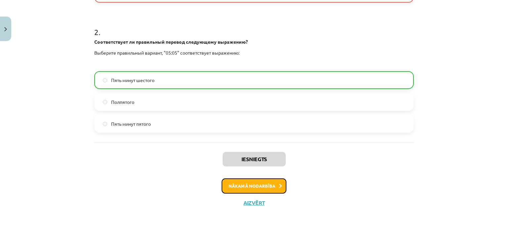
click at [238, 182] on button "Nākamā nodarbība" at bounding box center [253, 185] width 65 height 15
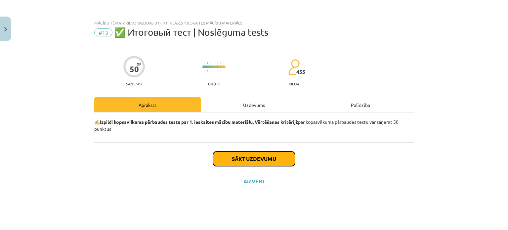
click at [234, 159] on button "Sākt uzdevumu" at bounding box center [254, 158] width 82 height 15
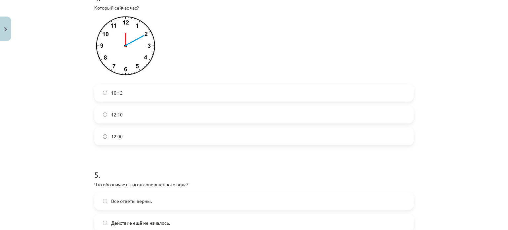
scroll to position [463, 0]
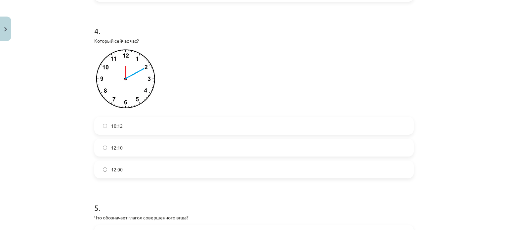
click at [124, 167] on label "12:00" at bounding box center [254, 169] width 318 height 17
click at [123, 167] on label "12:00" at bounding box center [254, 169] width 318 height 17
click at [124, 153] on label "12:10" at bounding box center [254, 147] width 318 height 17
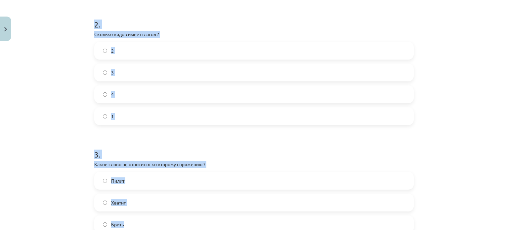
scroll to position [330, 0]
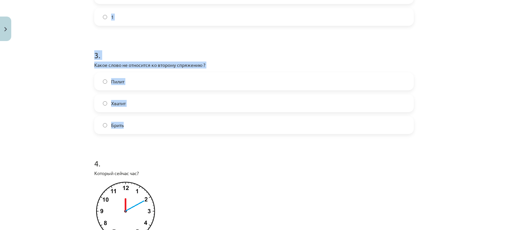
drag, startPoint x: 87, startPoint y: 121, endPoint x: 166, endPoint y: 124, distance: 78.7
click at [166, 124] on div "Mācību tēma: Krievu valodas b1 - 11. klases 1.ieskaites mācību materiāls #13 ✅ …" at bounding box center [254, 115] width 508 height 230
copy form "1 . Какое слово является исключением из 1 спряжения ? Дышать Рисовать Писать 2 …"
click at [134, 103] on label "Хватит" at bounding box center [254, 103] width 318 height 17
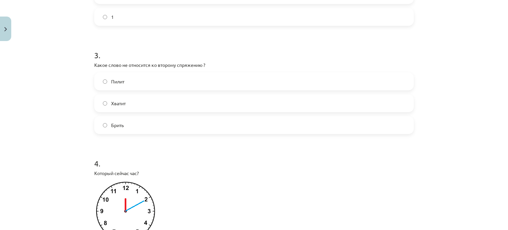
scroll to position [231, 0]
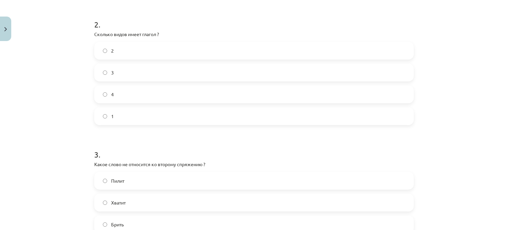
click at [111, 50] on span "2" at bounding box center [112, 50] width 3 height 7
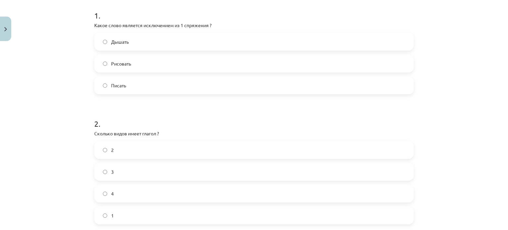
click at [111, 43] on span "Дышать" at bounding box center [120, 41] width 18 height 7
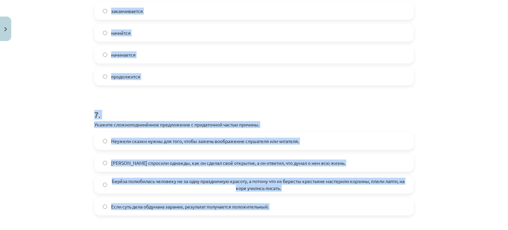
scroll to position [925, 0]
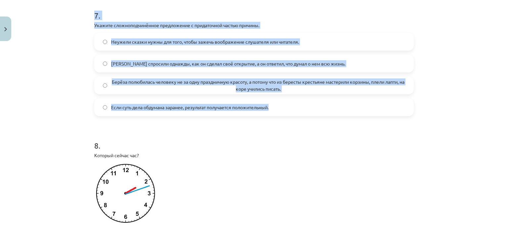
drag, startPoint x: 136, startPoint y: 151, endPoint x: 309, endPoint y: 108, distance: 177.7
copy form "5 . Что обозначает глагол совершенного вида? Все ответы верны. Действие ещё не …"
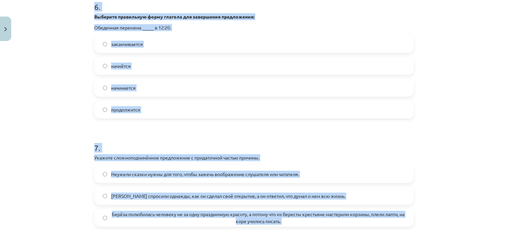
scroll to position [628, 0]
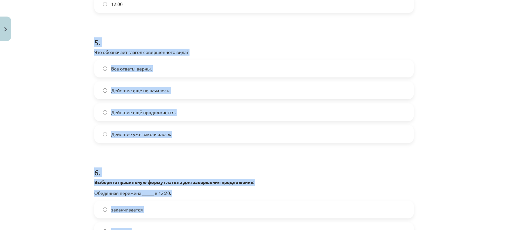
click at [148, 136] on span "Действие уже закончилось." at bounding box center [141, 134] width 60 height 7
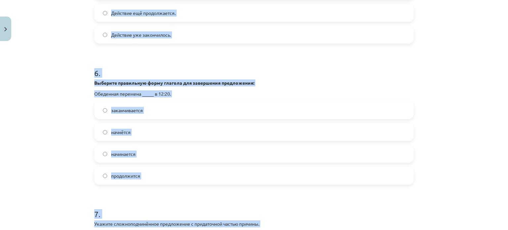
click at [452, 98] on div "Mācību tēma: Krievu valodas b1 - 11. klases 1.ieskaites mācību materiāls #13 ✅ …" at bounding box center [254, 115] width 508 height 230
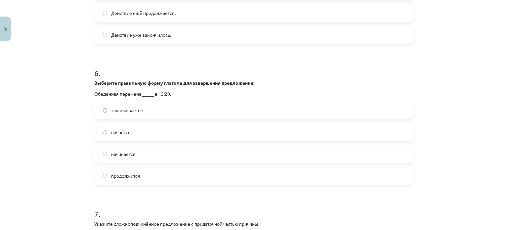
click at [127, 154] on span "начинается" at bounding box center [123, 153] width 24 height 7
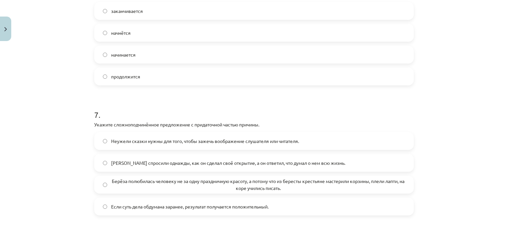
scroll to position [859, 0]
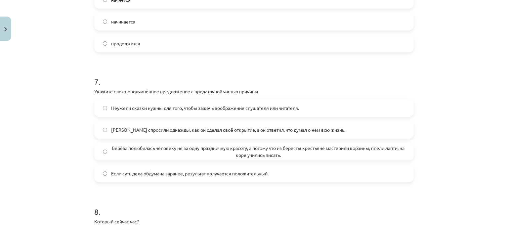
click at [135, 152] on span "Берёза полюбилась человеку не за одну праздничную красоту, а потому что из бере…" at bounding box center [258, 151] width 294 height 14
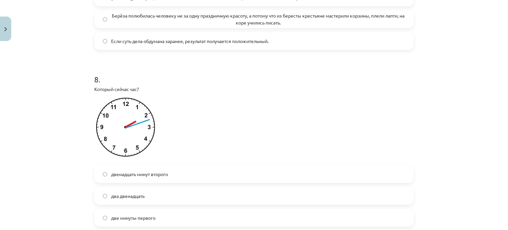
scroll to position [1024, 0]
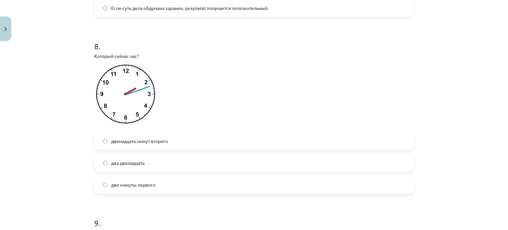
click at [135, 142] on span "двенадцать минут второго" at bounding box center [139, 140] width 57 height 7
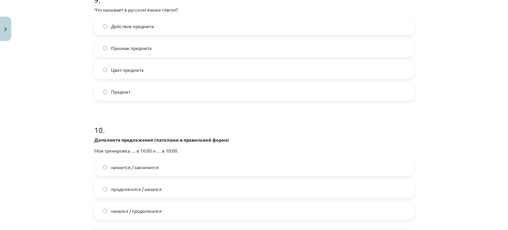
scroll to position [1181, 0]
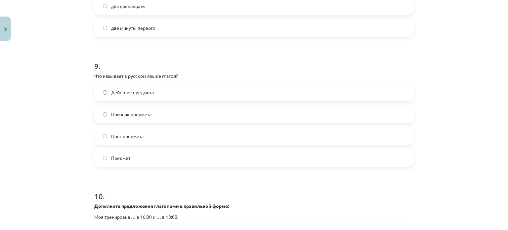
click at [111, 89] on span "Действие предмета" at bounding box center [132, 92] width 43 height 7
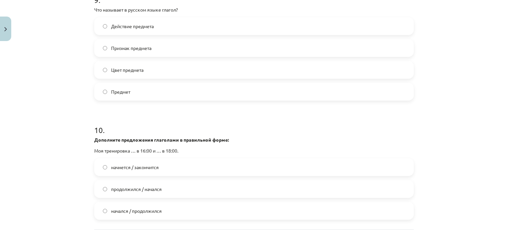
scroll to position [1313, 0]
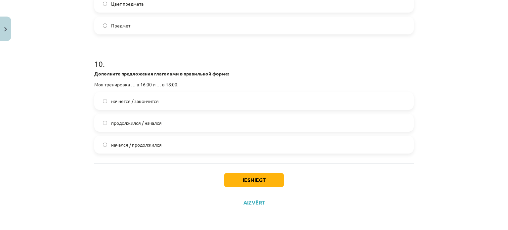
click at [102, 94] on label "начнется / закончится" at bounding box center [254, 101] width 318 height 17
click at [252, 177] on button "Iesniegt" at bounding box center [254, 179] width 60 height 15
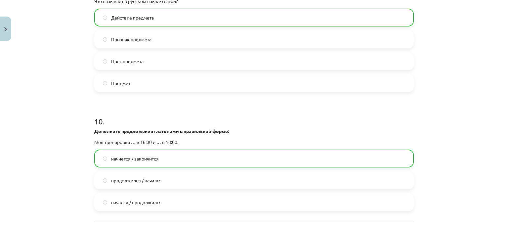
scroll to position [1334, 0]
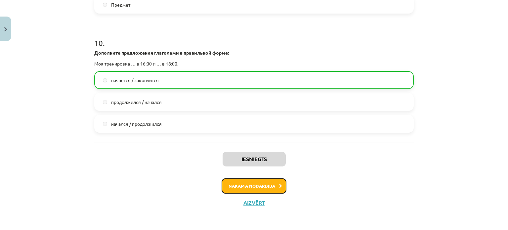
click at [247, 185] on button "Nākamā nodarbība" at bounding box center [253, 185] width 65 height 15
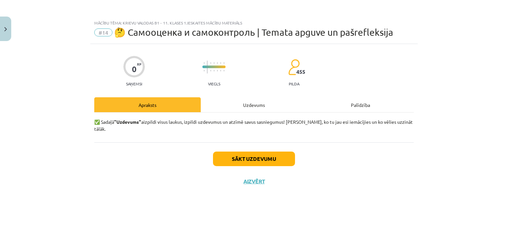
scroll to position [0, 0]
click at [250, 157] on button "Sākt uzdevumu" at bounding box center [254, 158] width 82 height 15
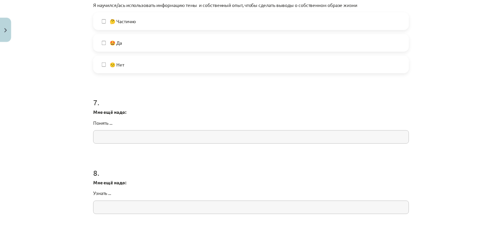
scroll to position [893, 0]
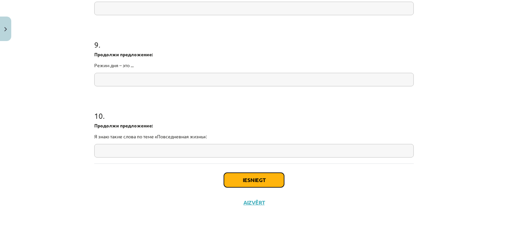
click at [268, 181] on button "Iesniegt" at bounding box center [254, 179] width 60 height 15
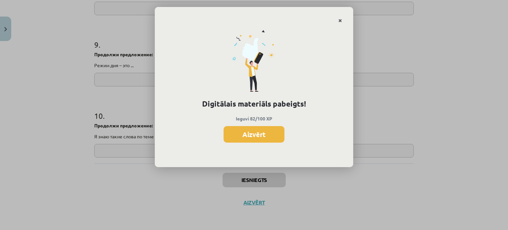
click at [340, 19] on icon "Close" at bounding box center [340, 21] width 4 height 5
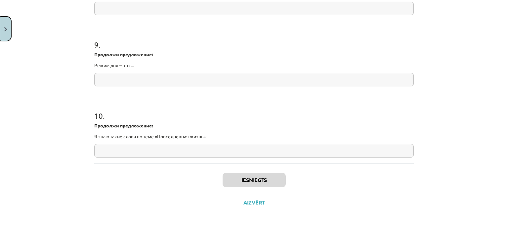
click at [0, 31] on button "Close" at bounding box center [5, 29] width 11 height 24
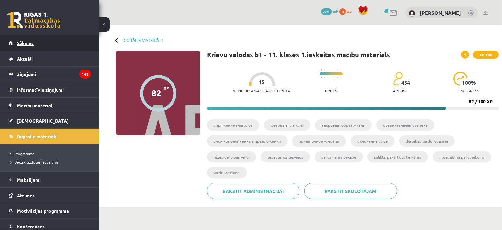
click at [19, 43] on span "Sākums" at bounding box center [25, 43] width 17 height 6
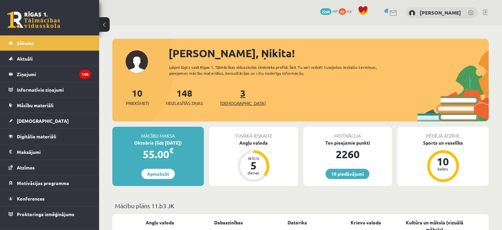
click at [229, 102] on span "[DEMOGRAPHIC_DATA]" at bounding box center [243, 103] width 46 height 7
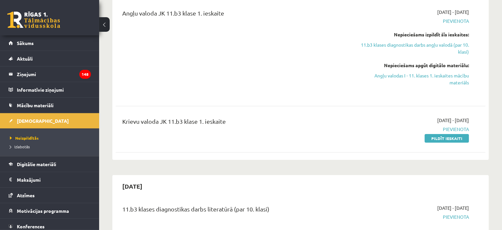
scroll to position [66, 0]
